Goal: Navigation & Orientation: Find specific page/section

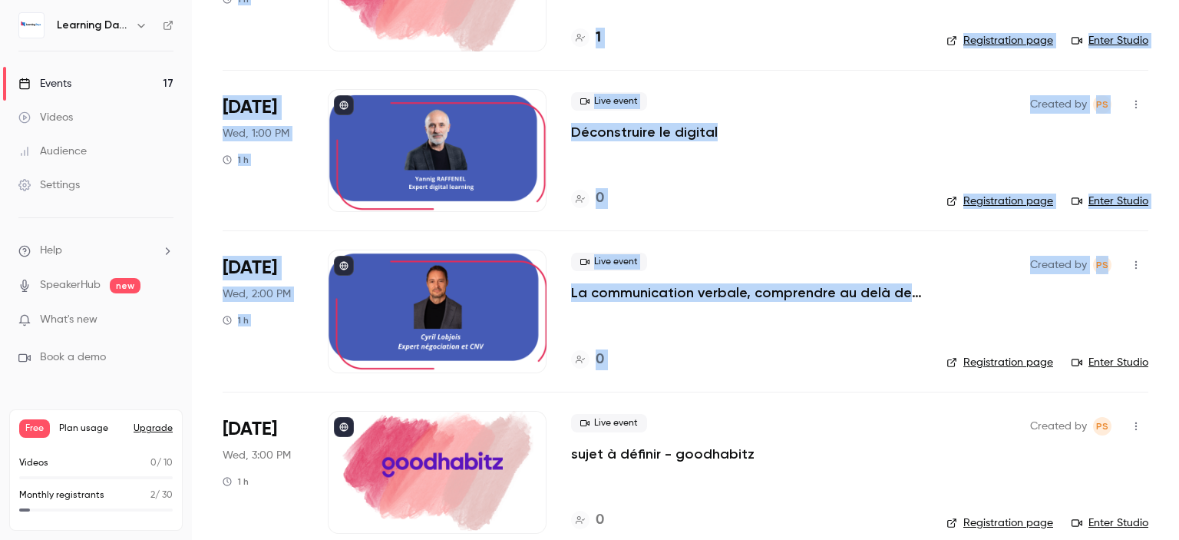
scroll to position [987, 0]
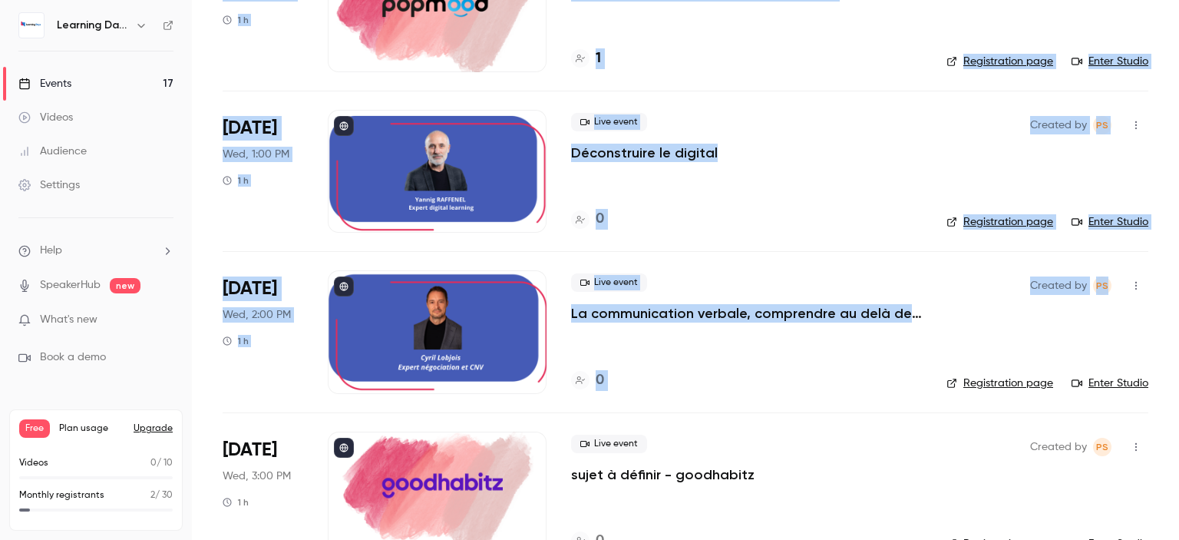
drag, startPoint x: 1179, startPoint y: 85, endPoint x: 1160, endPoint y: 263, distance: 178.3
click at [1160, 263] on main "Search for videos or events New video Schedule Events Upcoming Past Recurring R…" at bounding box center [685, 270] width 987 height 540
